Goal: Task Accomplishment & Management: Use online tool/utility

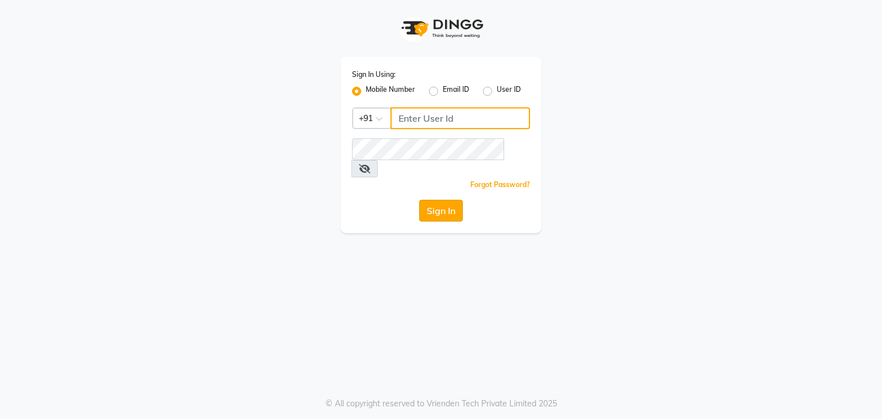
type input "9212131329"
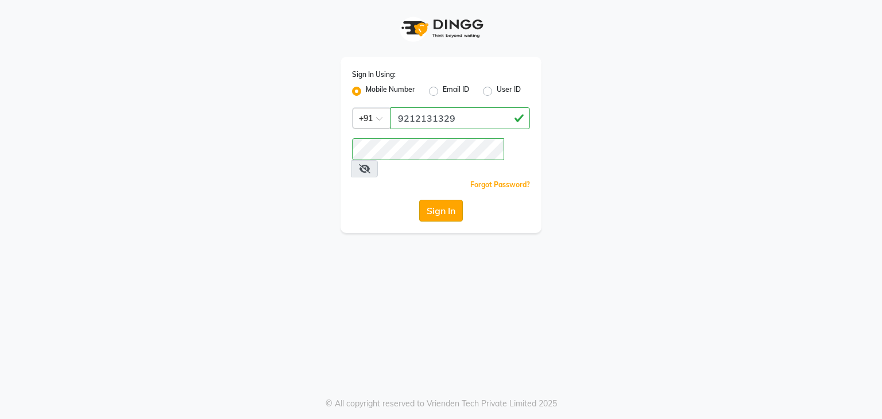
click at [447, 200] on button "Sign In" at bounding box center [441, 211] width 44 height 22
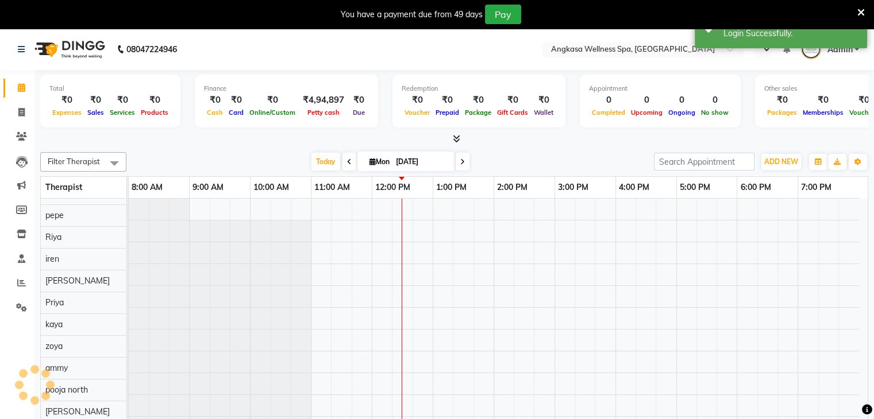
scroll to position [16, 0]
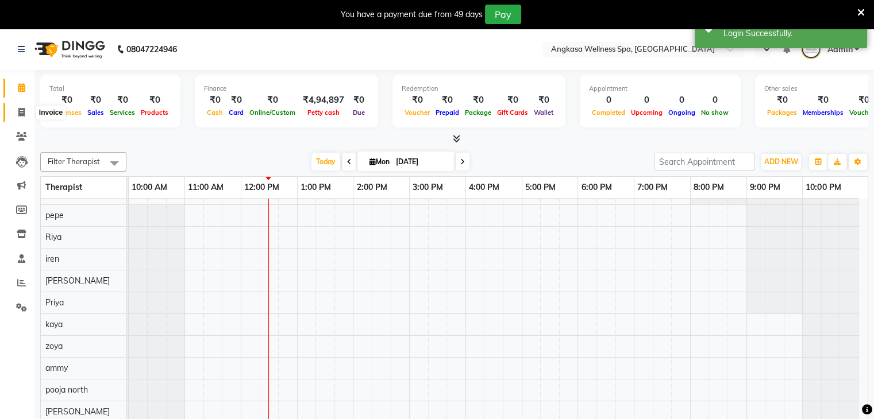
click at [16, 115] on span at bounding box center [21, 112] width 20 height 13
select select "845"
select select "service"
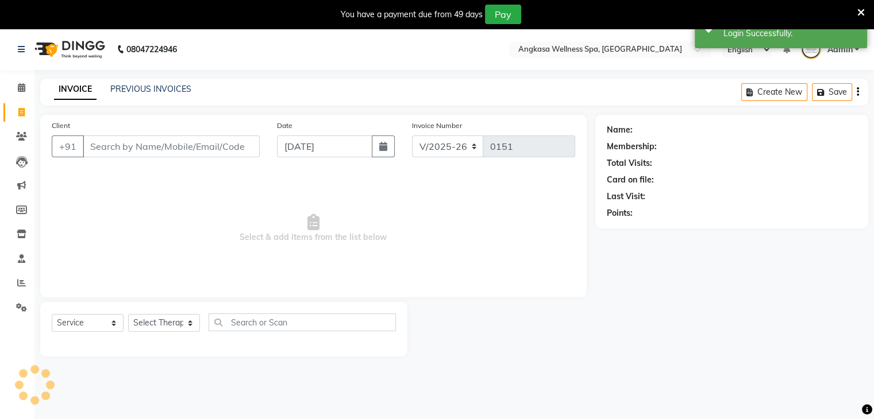
select select "en"
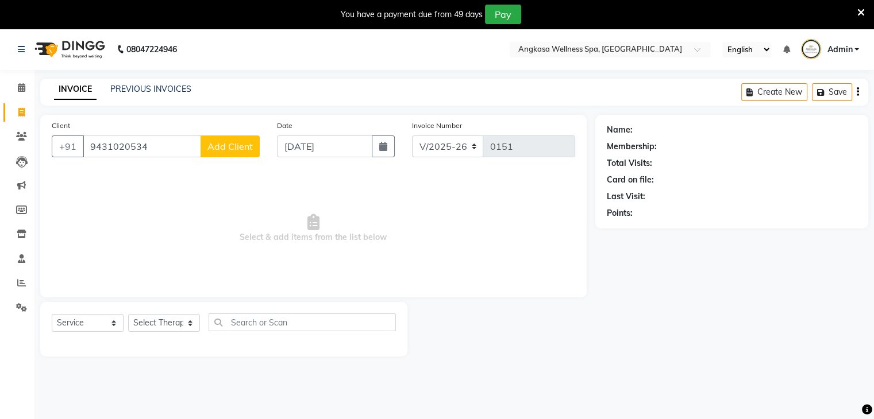
type input "9431020534"
click at [238, 143] on span "Add Client" at bounding box center [229, 146] width 45 height 11
select select "13"
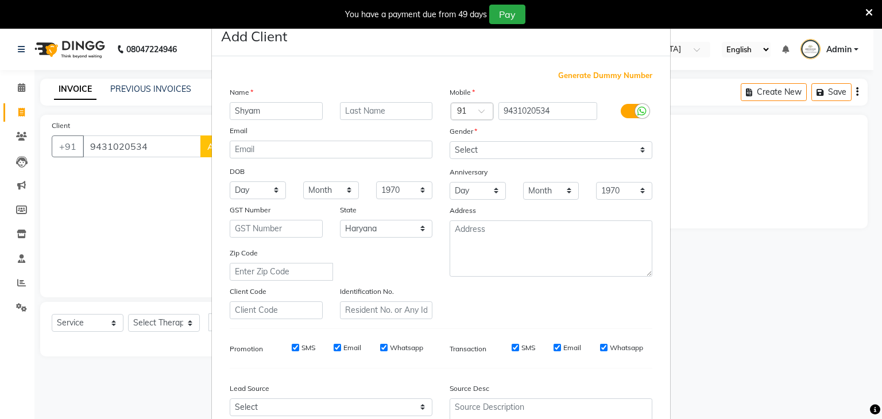
type input "Shyam"
click at [345, 109] on input "text" at bounding box center [386, 111] width 93 height 18
type input "Pkg 312"
click at [496, 149] on select "Select [DEMOGRAPHIC_DATA] [DEMOGRAPHIC_DATA] Other Prefer Not To Say" at bounding box center [551, 150] width 203 height 18
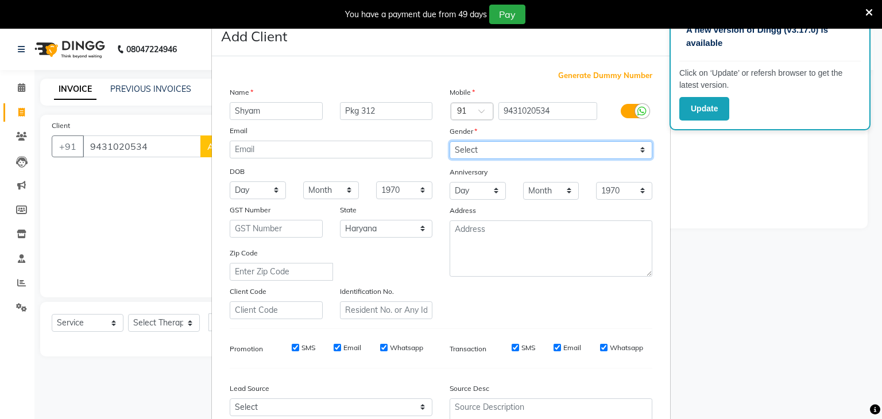
select select "[DEMOGRAPHIC_DATA]"
click at [450, 142] on select "Select [DEMOGRAPHIC_DATA] [DEMOGRAPHIC_DATA] Other Prefer Not To Say" at bounding box center [551, 150] width 203 height 18
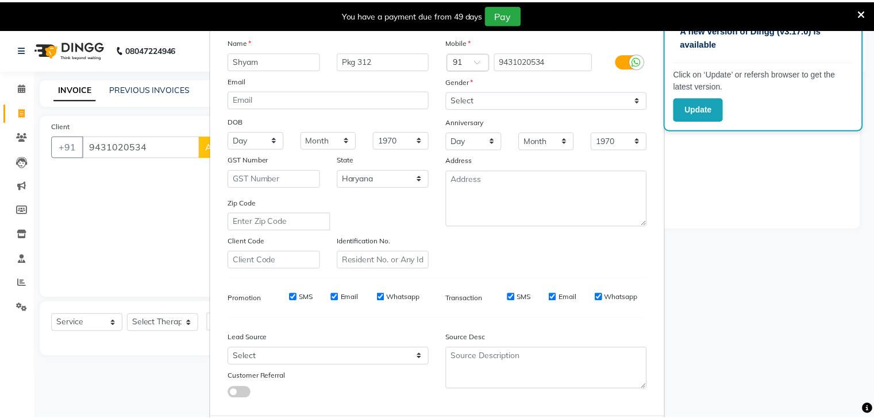
scroll to position [117, 0]
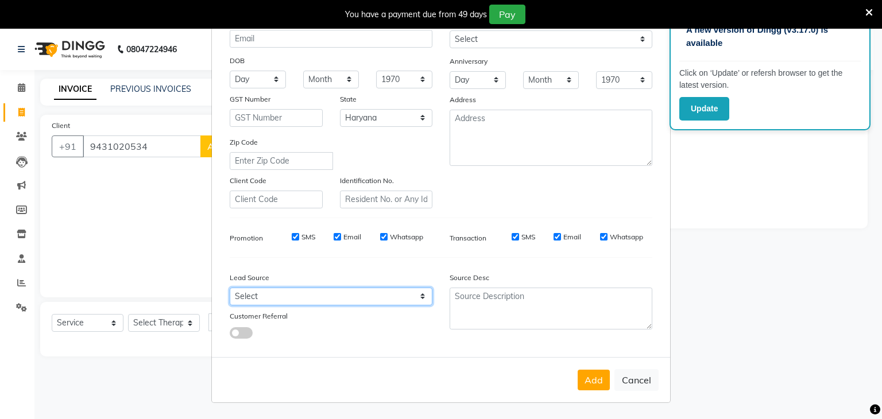
click at [401, 294] on select "Select Walk-in Referral Internet Friend Word of Mouth Advertisement Facebook Ju…" at bounding box center [331, 297] width 203 height 18
select select "24816"
click at [230, 288] on select "Select Walk-in Referral Internet Friend Word of Mouth Advertisement Facebook Ju…" at bounding box center [331, 297] width 203 height 18
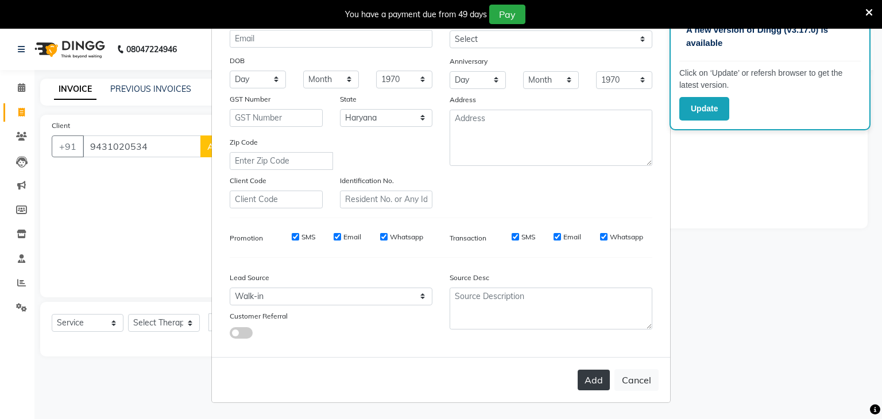
click at [595, 380] on button "Add" at bounding box center [594, 380] width 32 height 21
select select
select select "null"
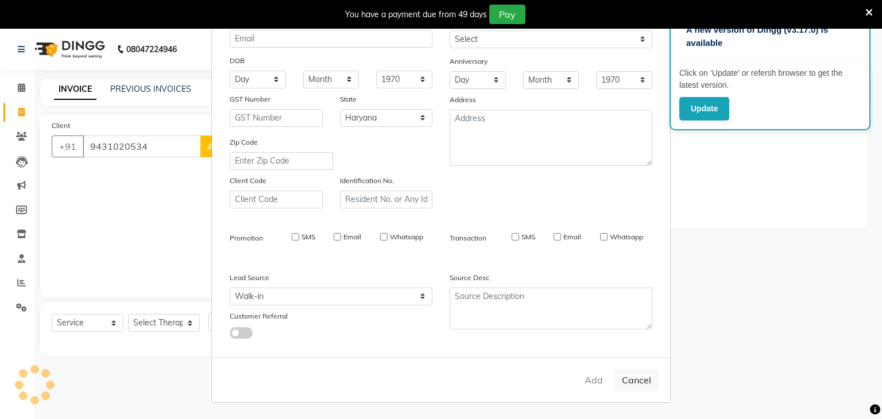
select select
checkbox input "false"
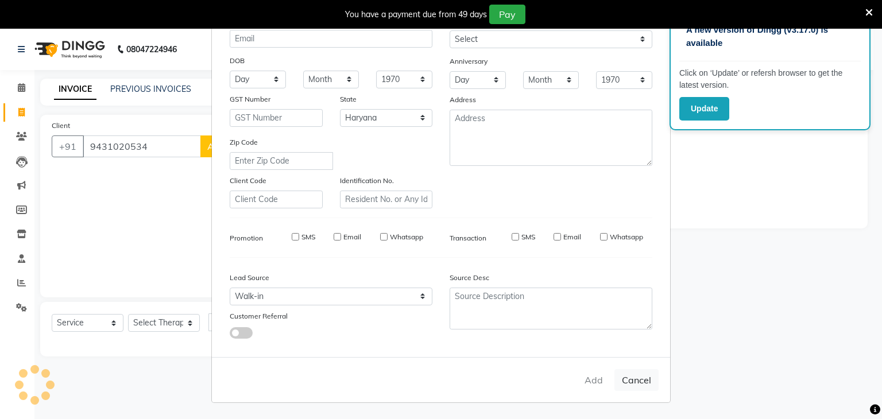
checkbox input "false"
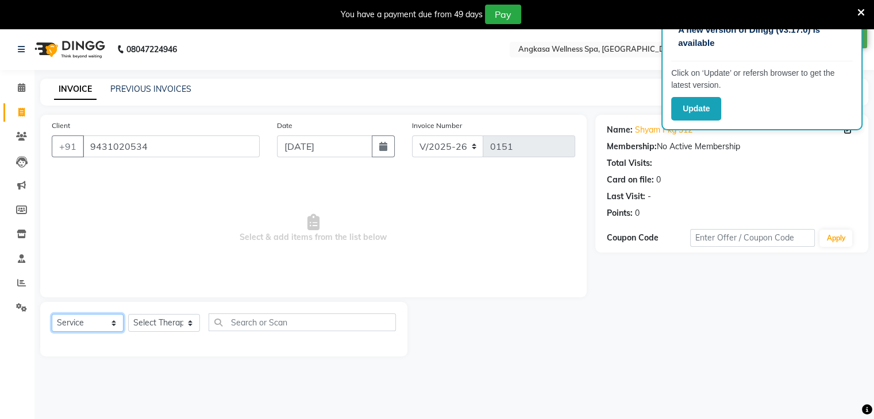
click at [78, 320] on select "Select Service Product Membership Package Voucher Prepaid Gift Card" at bounding box center [88, 323] width 72 height 18
select select "package"
click at [52, 315] on select "Select Service Product Membership Package Voucher Prepaid Gift Card" at bounding box center [88, 323] width 72 height 18
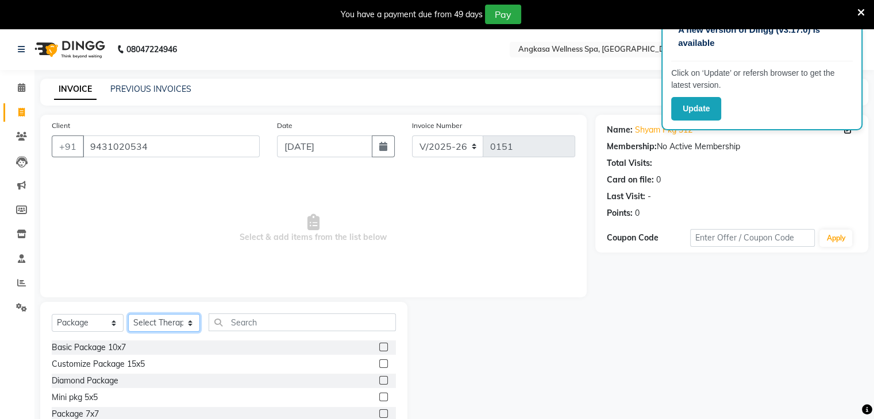
click at [168, 320] on select "Select Therapist [PERSON_NAME] [PERSON_NAME] Avvy biew dev [PERSON_NAME] Diya e…" at bounding box center [164, 323] width 72 height 18
click at [126, 142] on input "9431020534" at bounding box center [171, 147] width 177 height 22
click at [184, 326] on select "Select Therapist [PERSON_NAME] [PERSON_NAME] Avvy biew dev [PERSON_NAME] Diya e…" at bounding box center [164, 323] width 72 height 18
select select "42268"
click at [128, 315] on select "Select Therapist [PERSON_NAME] [PERSON_NAME] Avvy biew dev [PERSON_NAME] Diya e…" at bounding box center [164, 323] width 72 height 18
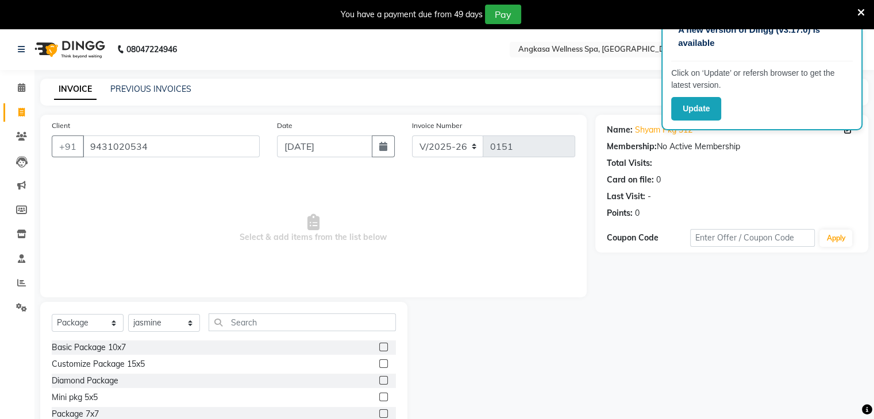
click at [186, 219] on span "Select & add items from the list below" at bounding box center [313, 228] width 523 height 115
click at [379, 349] on label at bounding box center [383, 347] width 9 height 9
click at [379, 349] on input "checkbox" at bounding box center [382, 347] width 7 height 7
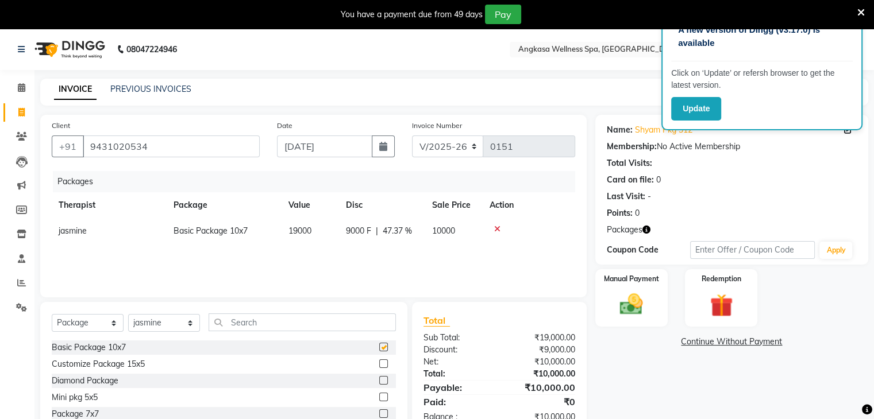
checkbox input "false"
click at [654, 298] on div "Manual Payment" at bounding box center [630, 297] width 75 height 59
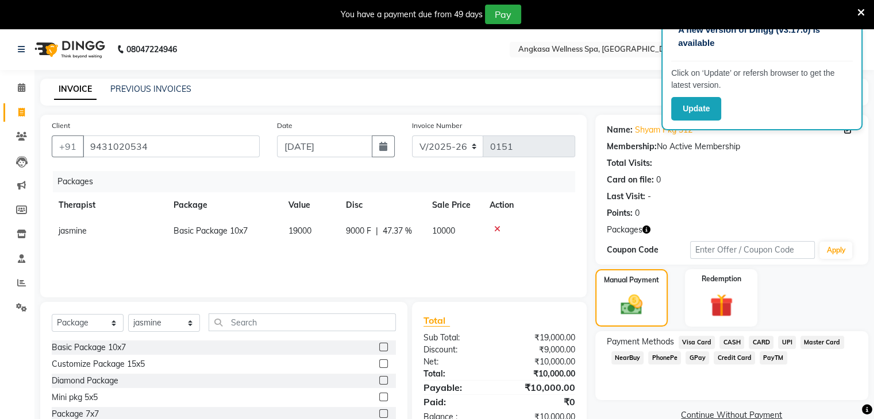
click at [735, 343] on span "CASH" at bounding box center [731, 342] width 25 height 13
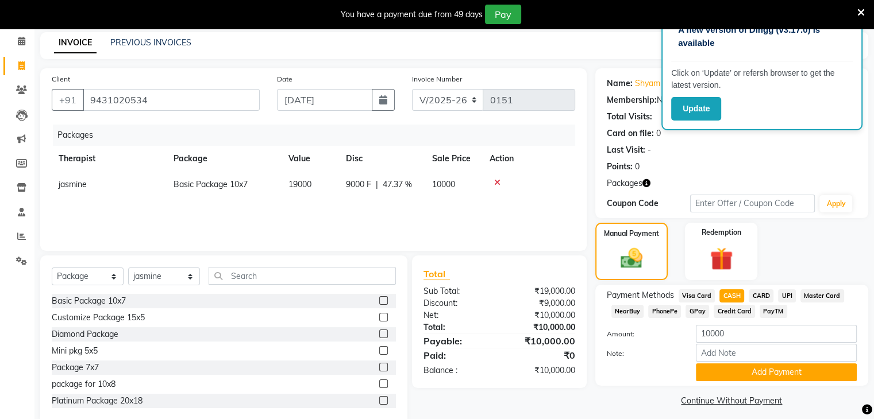
scroll to position [49, 0]
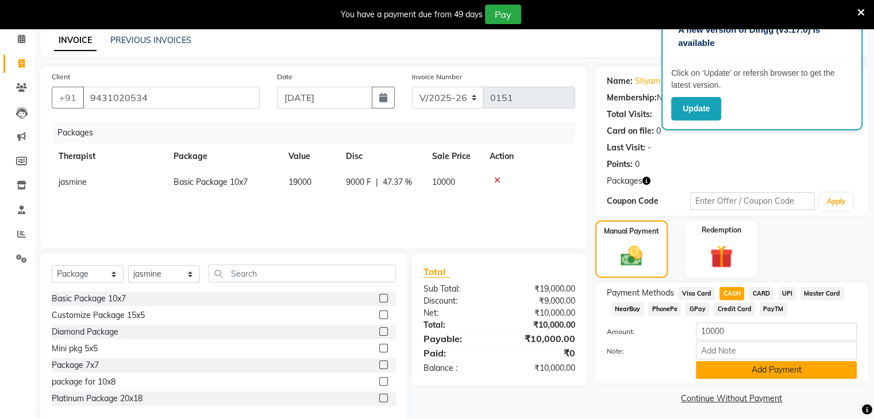
click at [824, 369] on button "Add Payment" at bounding box center [775, 370] width 161 height 18
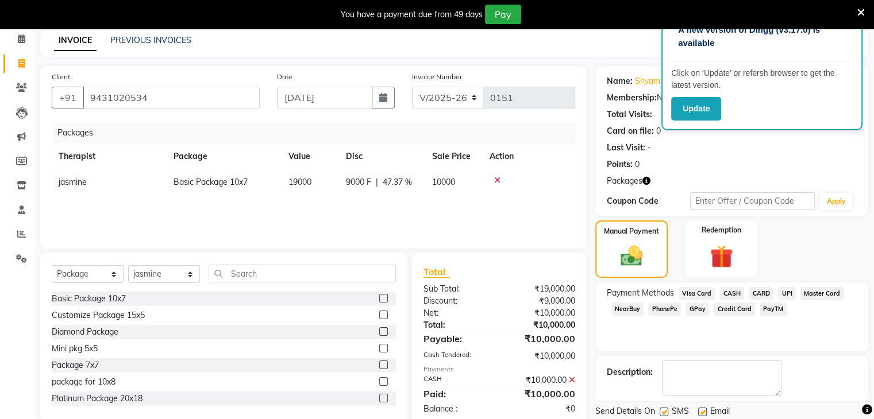
scroll to position [86, 0]
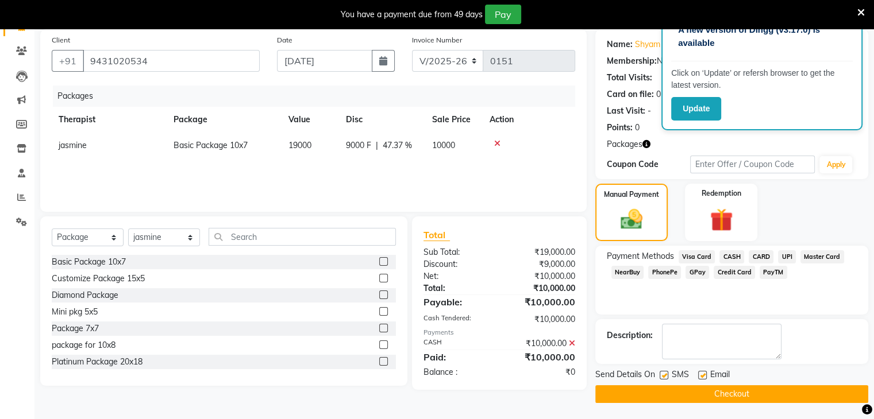
click at [797, 389] on button "Checkout" at bounding box center [731, 394] width 273 height 18
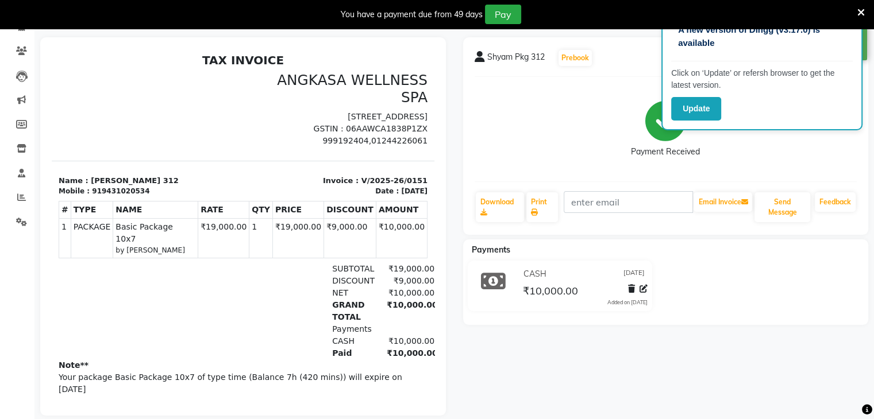
click at [859, 8] on icon at bounding box center [860, 12] width 7 height 10
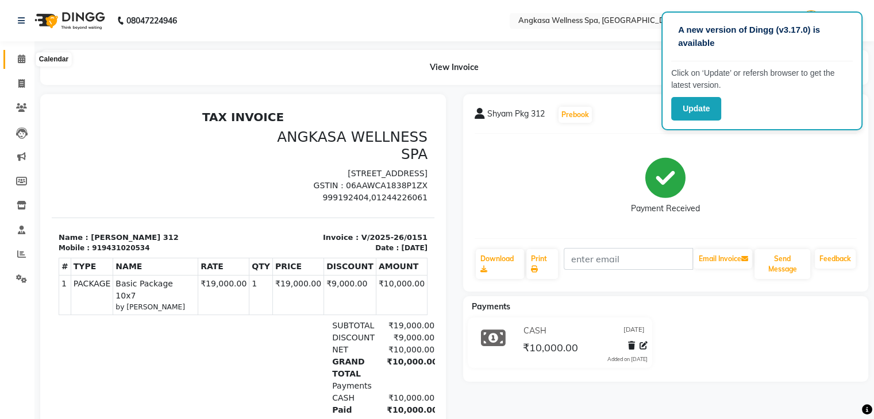
click at [21, 63] on icon at bounding box center [21, 59] width 7 height 9
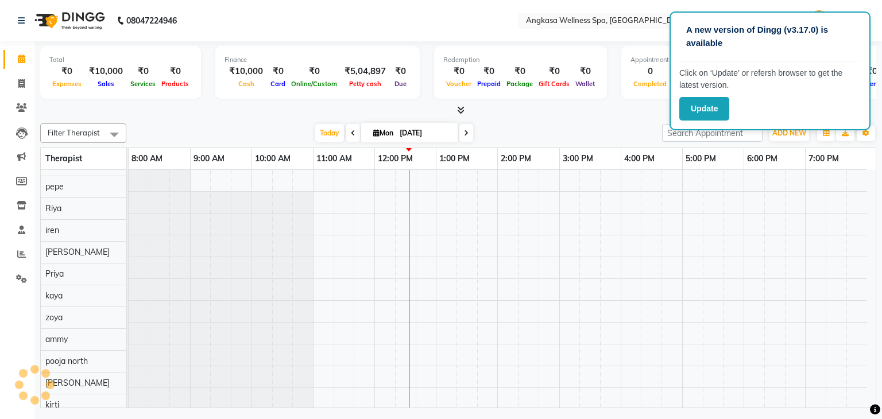
scroll to position [16, 0]
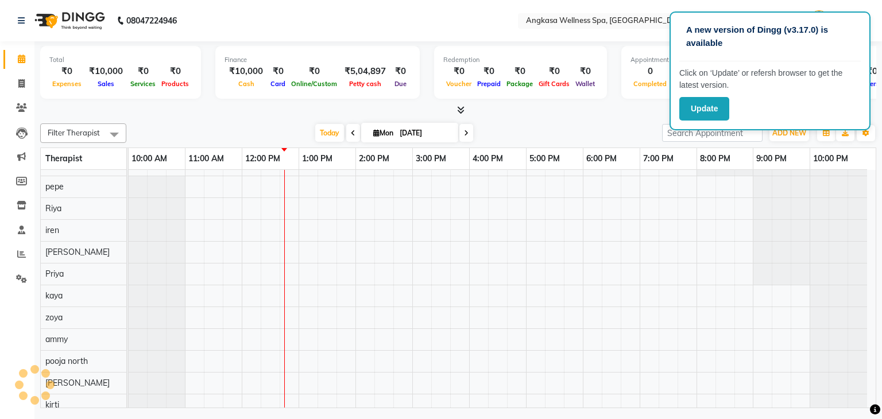
click at [584, 116] on div "Total ₹0 Expenses ₹10,000 Sales ₹0 Services ₹0 Products Finance ₹10,000 Cash ₹0…" at bounding box center [458, 226] width 848 height 370
